Goal: Transaction & Acquisition: Purchase product/service

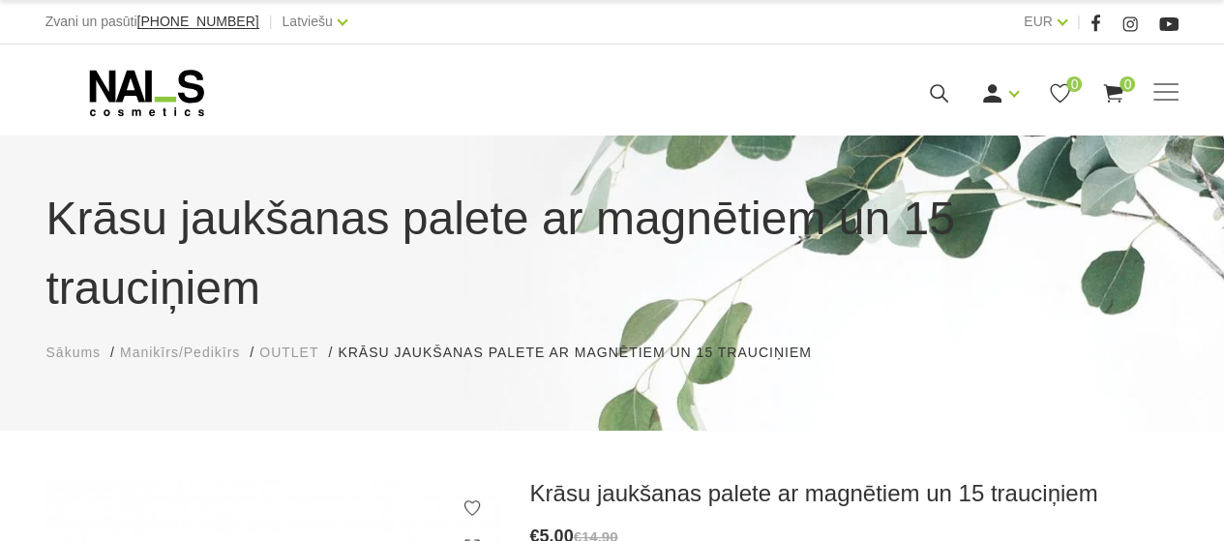
click at [274, 345] on span "OUTLET" at bounding box center [288, 352] width 59 height 15
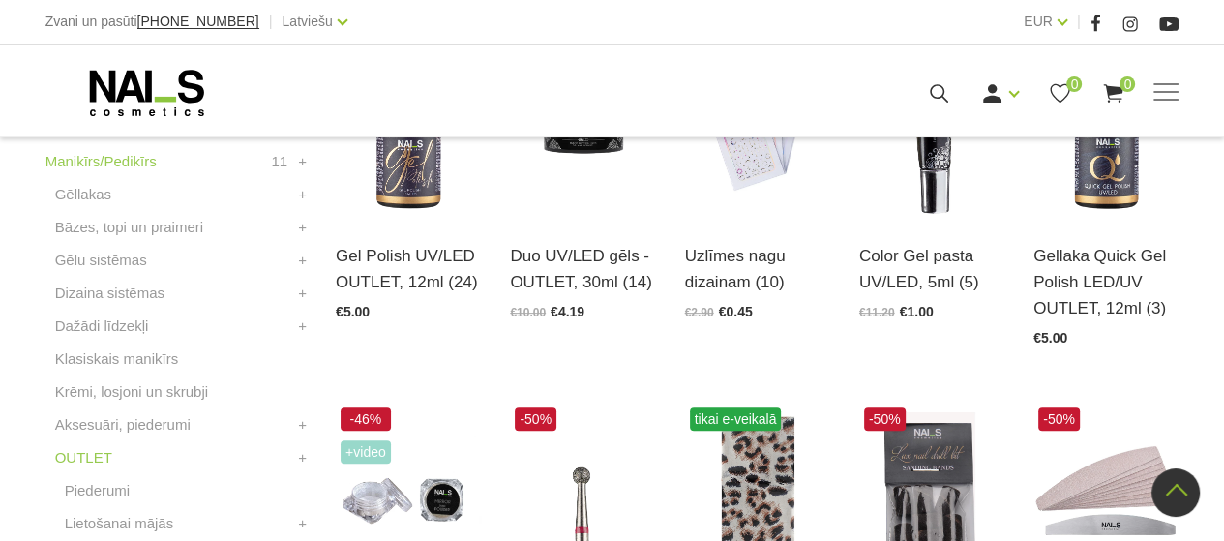
scroll to position [678, 0]
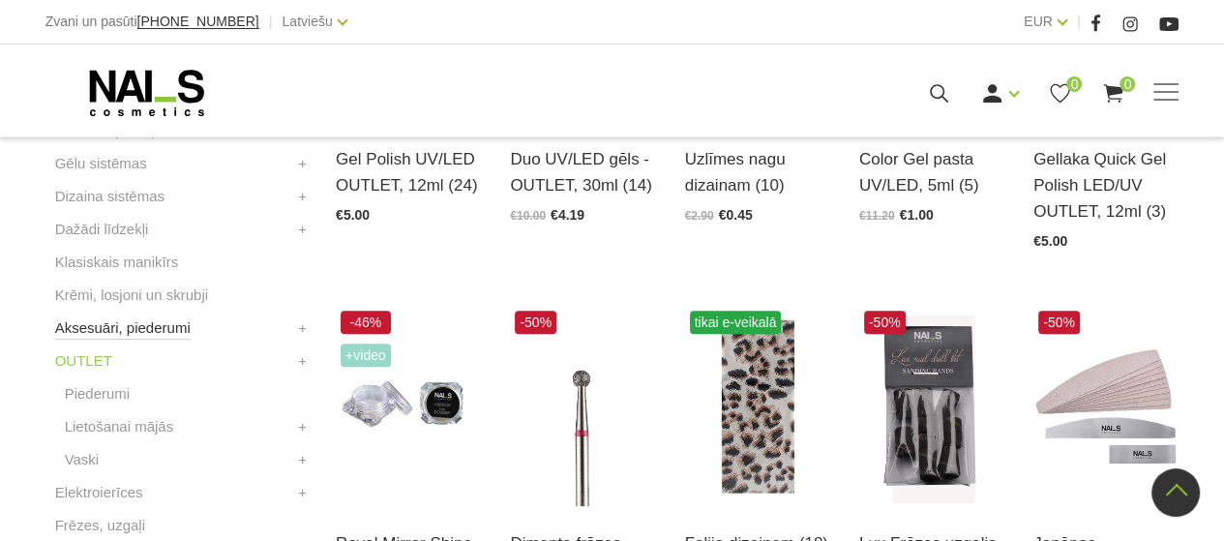
click at [170, 327] on link "Aksesuāri, piederumi" at bounding box center [123, 328] width 136 height 23
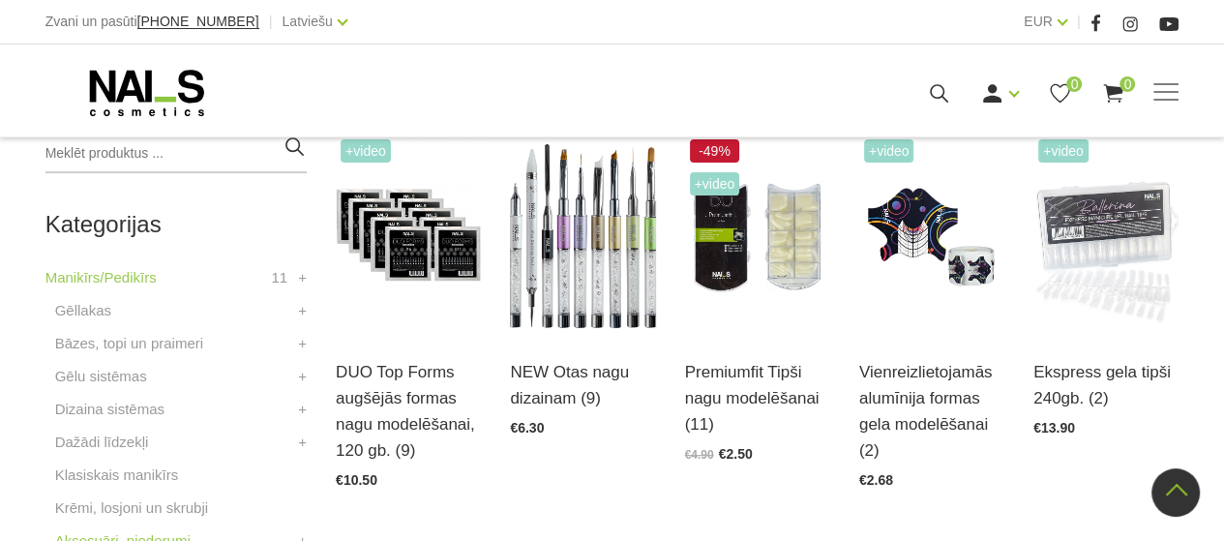
scroll to position [581, 0]
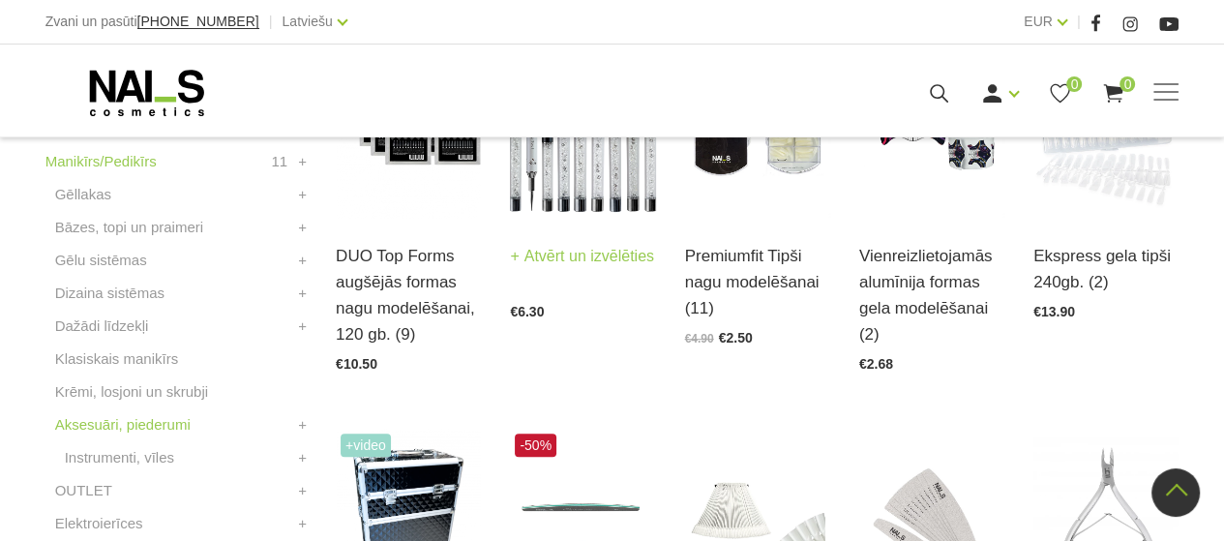
click at [550, 266] on link "Atvērt un izvēlēties" at bounding box center [582, 256] width 144 height 27
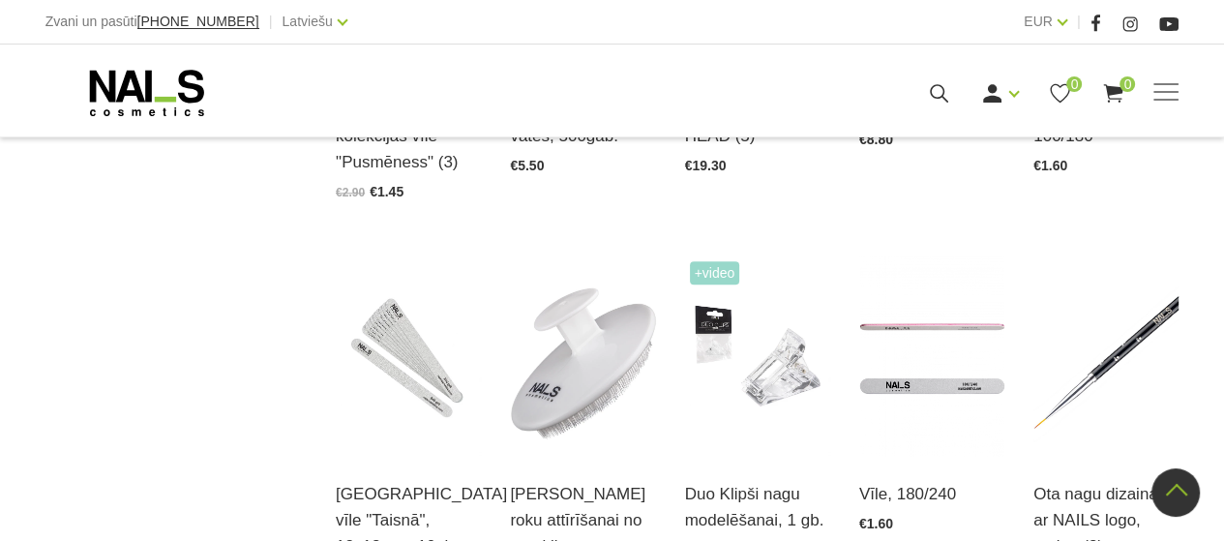
scroll to position [1646, 0]
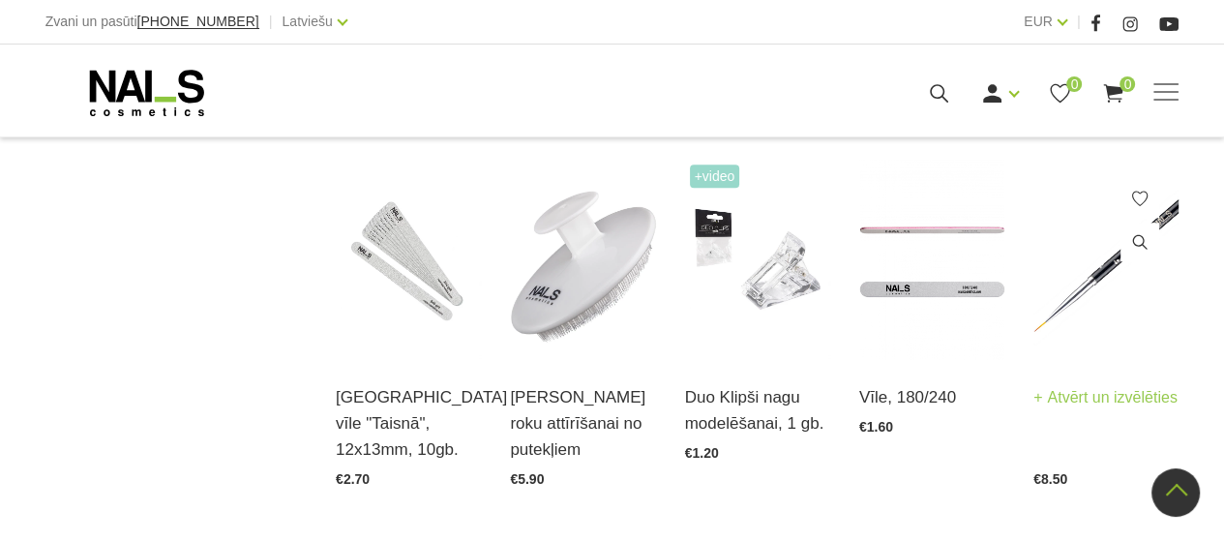
click at [1084, 388] on link "Atvērt un izvēlēties" at bounding box center [1106, 397] width 144 height 27
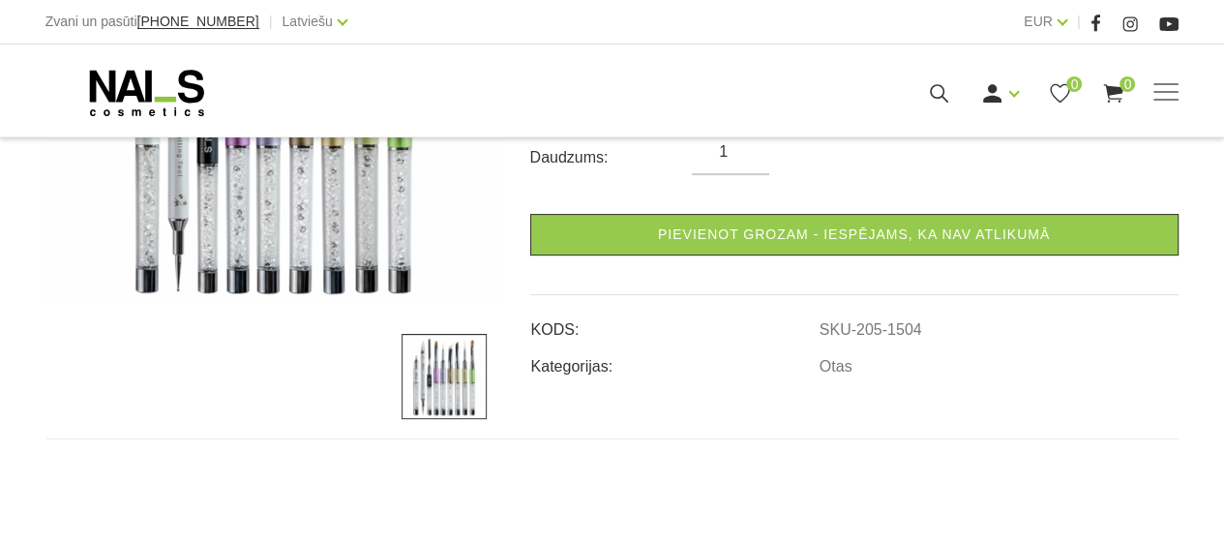
scroll to position [484, 0]
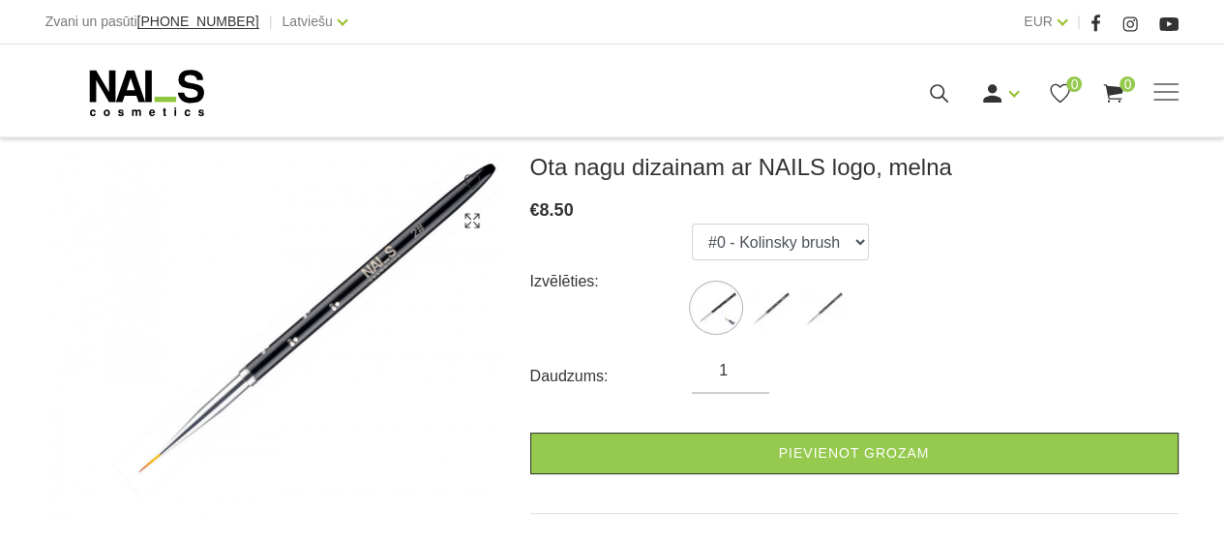
scroll to position [290, 0]
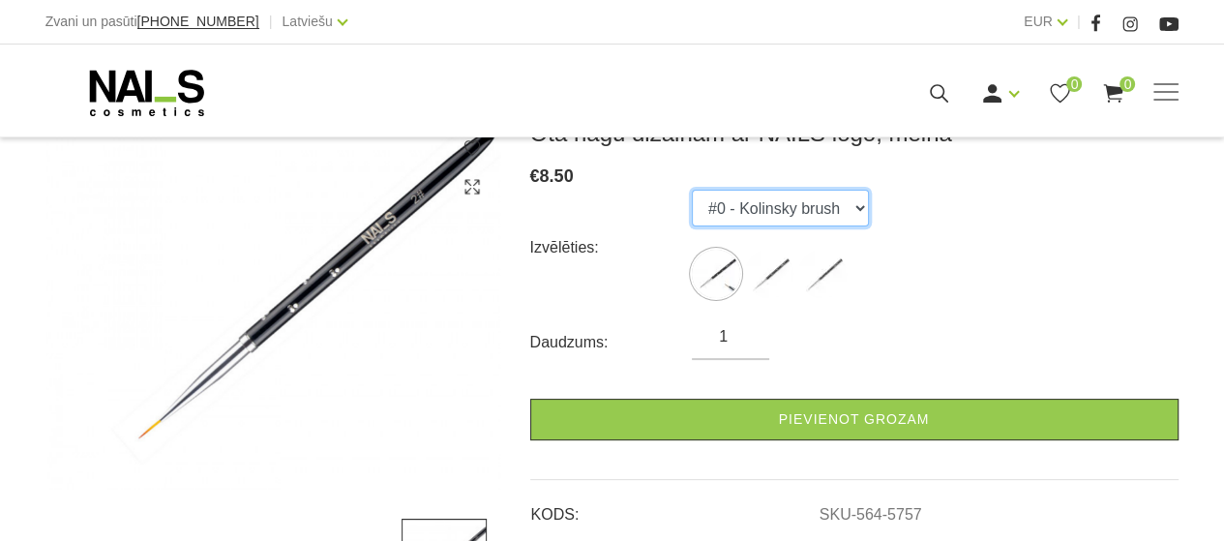
click at [852, 210] on select "#0 - Kolinsky brush #3 - Kolinsky brush #1 - Kolinsky brush" at bounding box center [780, 208] width 177 height 37
select select "5773"
click at [692, 190] on select "#0 - Kolinsky brush #3 - Kolinsky brush #1 - Kolinsky brush" at bounding box center [780, 208] width 177 height 37
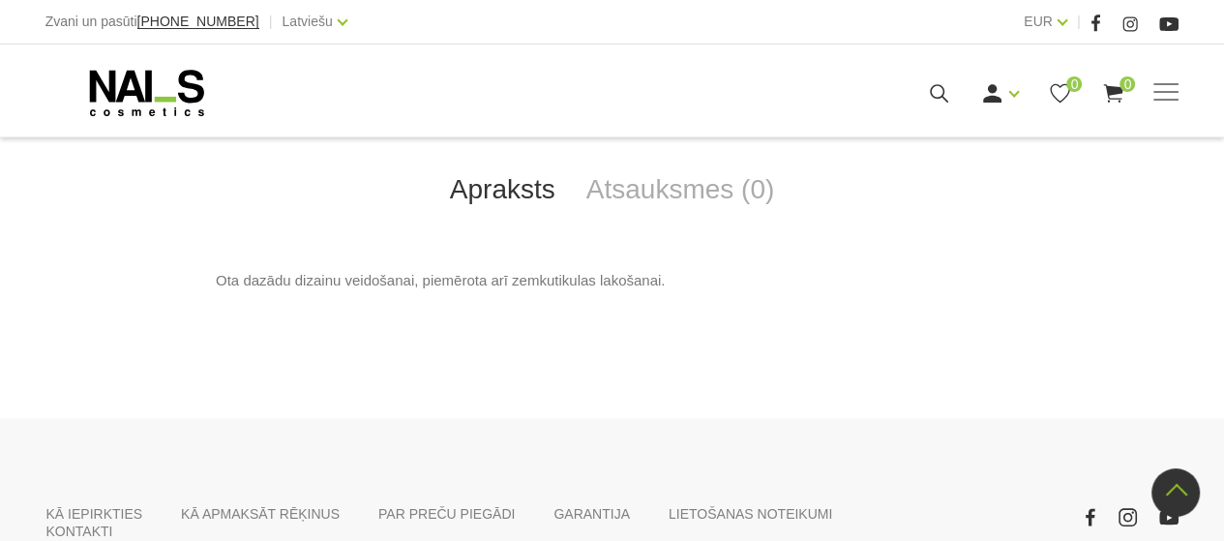
scroll to position [977, 0]
